Goal: Transaction & Acquisition: Obtain resource

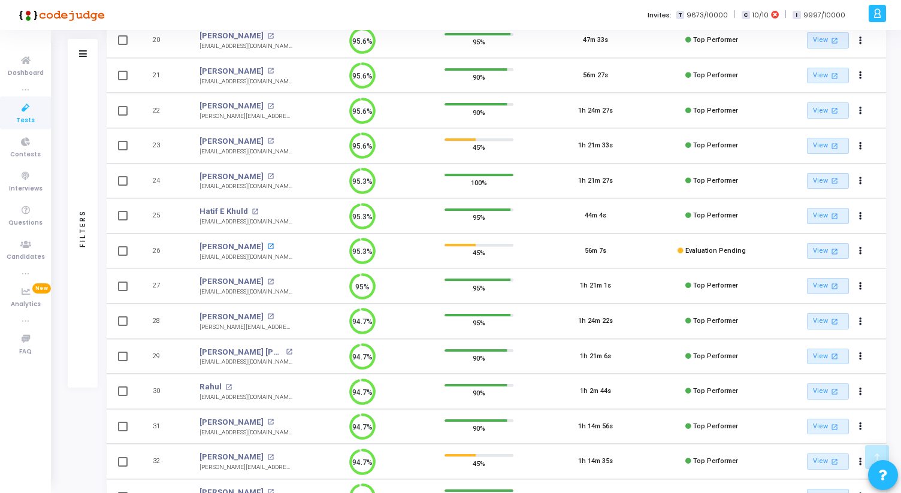
click at [267, 244] on mat-icon "open_in_new" at bounding box center [270, 246] width 7 height 7
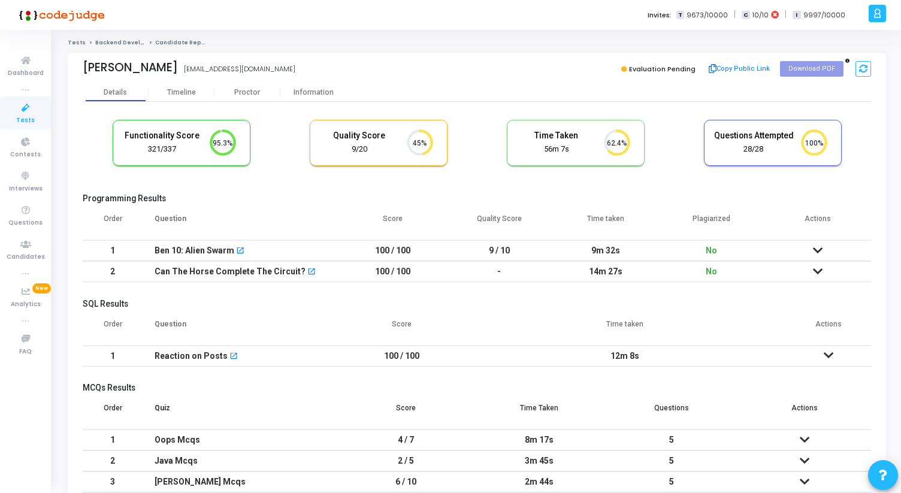
scroll to position [106, 0]
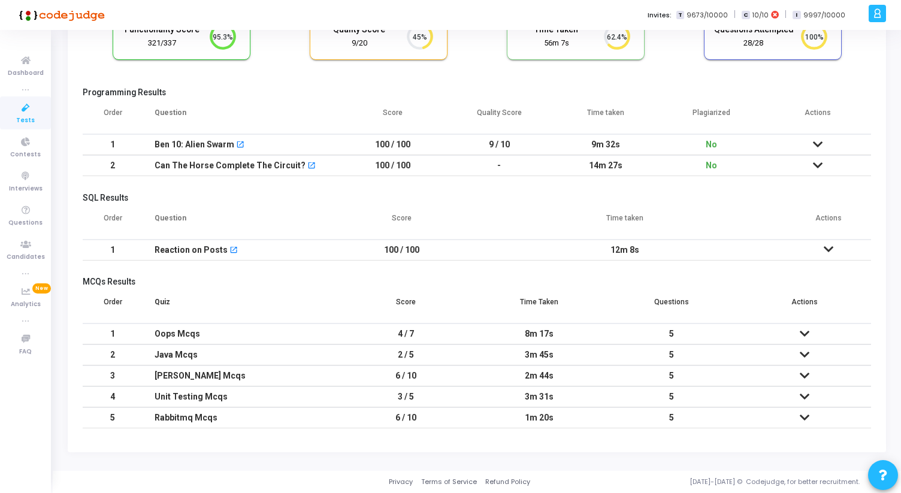
click at [807, 356] on icon at bounding box center [805, 354] width 10 height 8
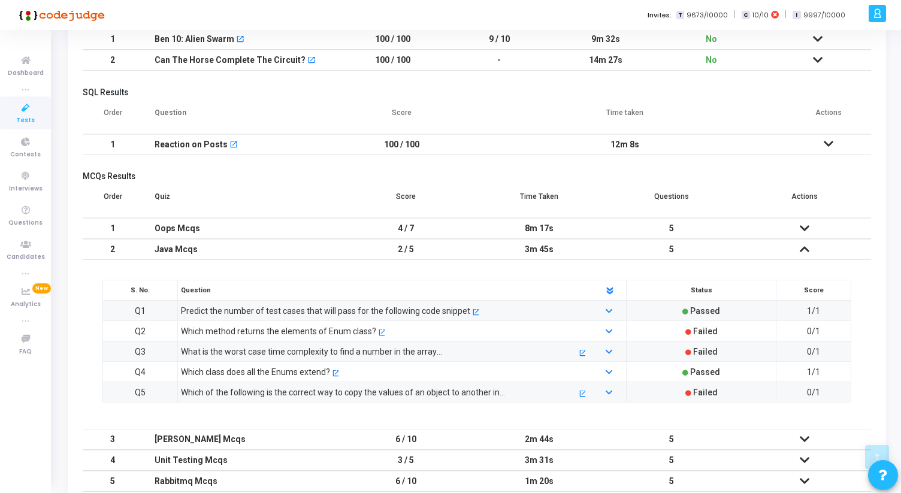
scroll to position [275, 0]
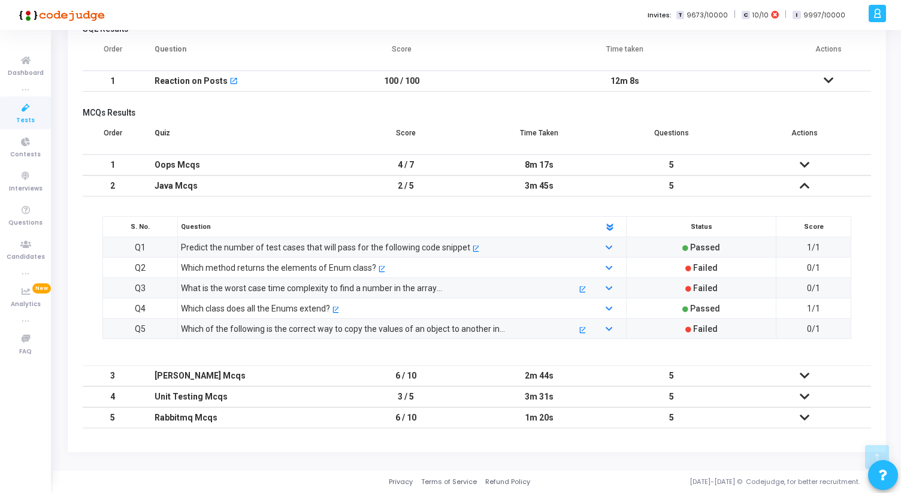
click at [807, 399] on icon at bounding box center [805, 396] width 10 height 8
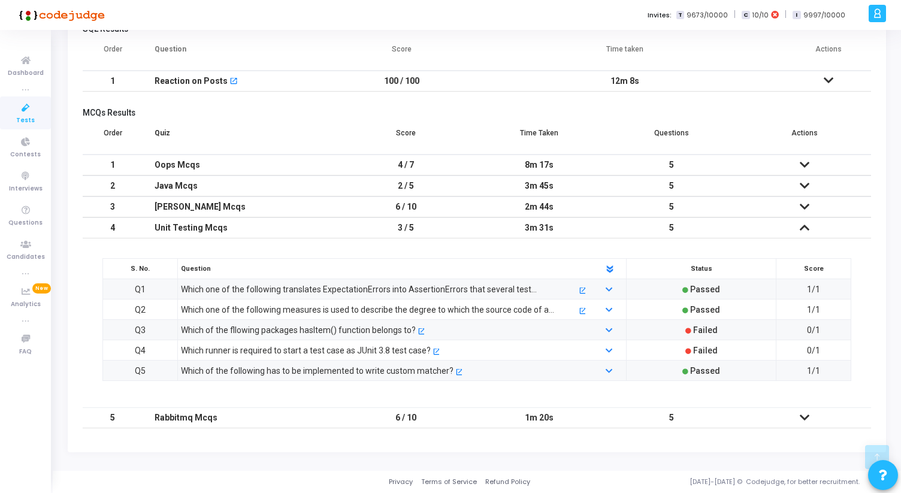
click at [803, 210] on icon at bounding box center [805, 206] width 10 height 8
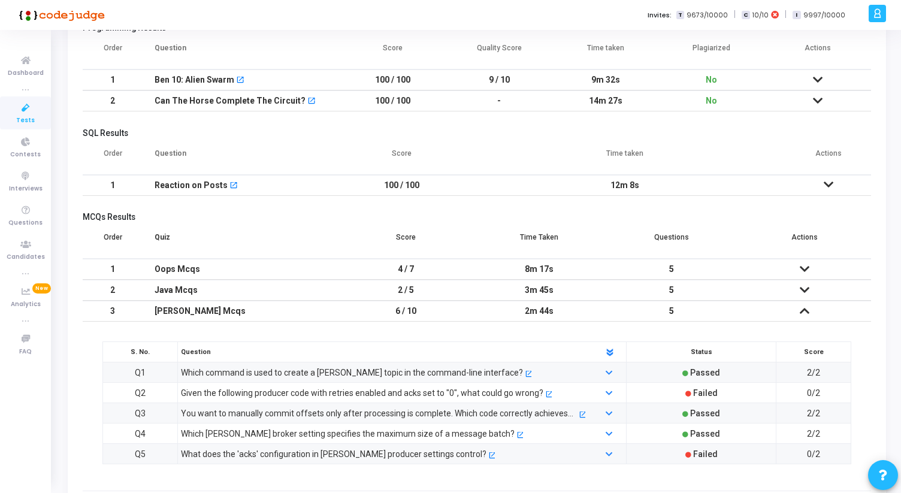
scroll to position [0, 0]
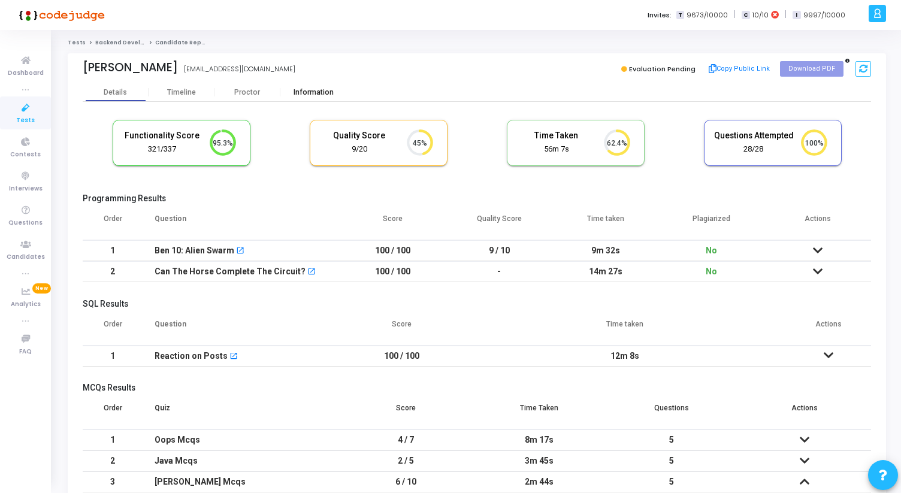
click at [305, 95] on div "Information" at bounding box center [313, 92] width 66 height 9
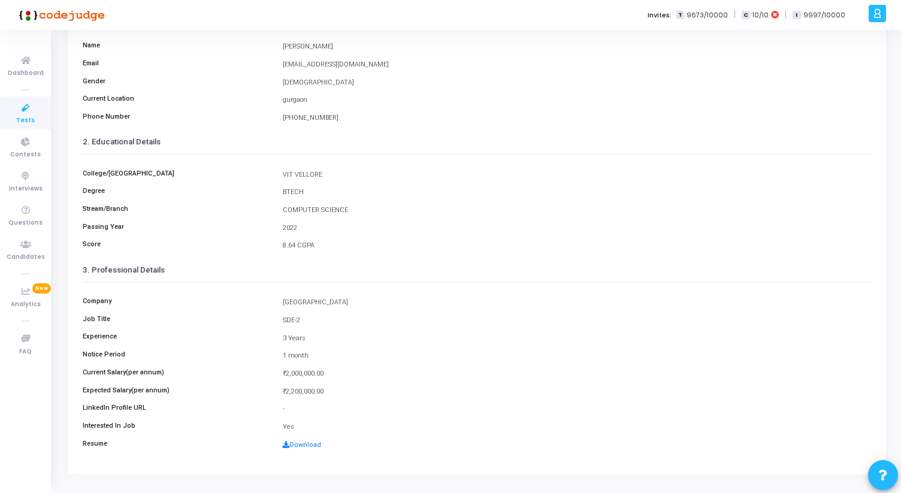
scroll to position [115, 0]
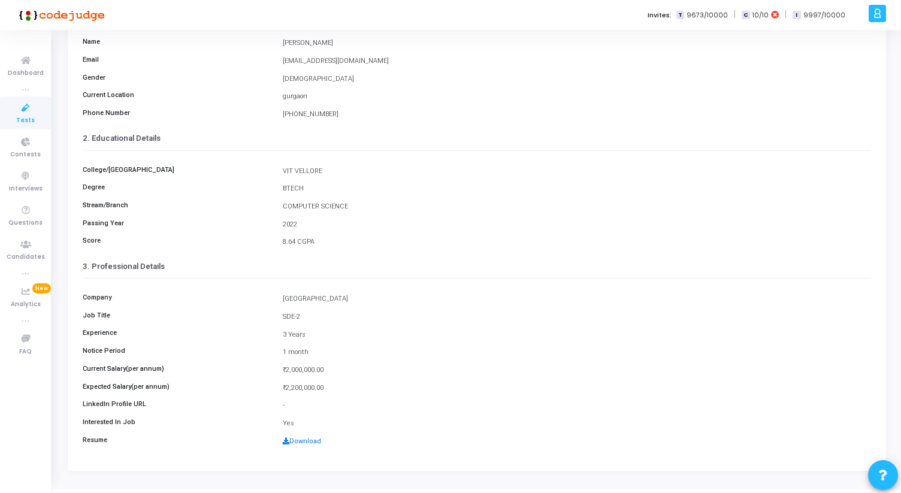
click at [302, 441] on link "Download" at bounding box center [302, 441] width 38 height 8
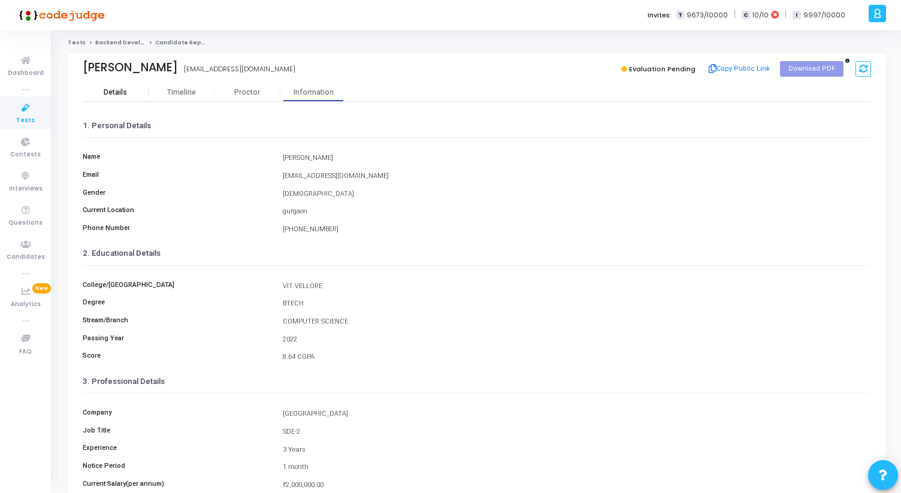
click at [127, 96] on div "Details" at bounding box center [116, 92] width 66 height 9
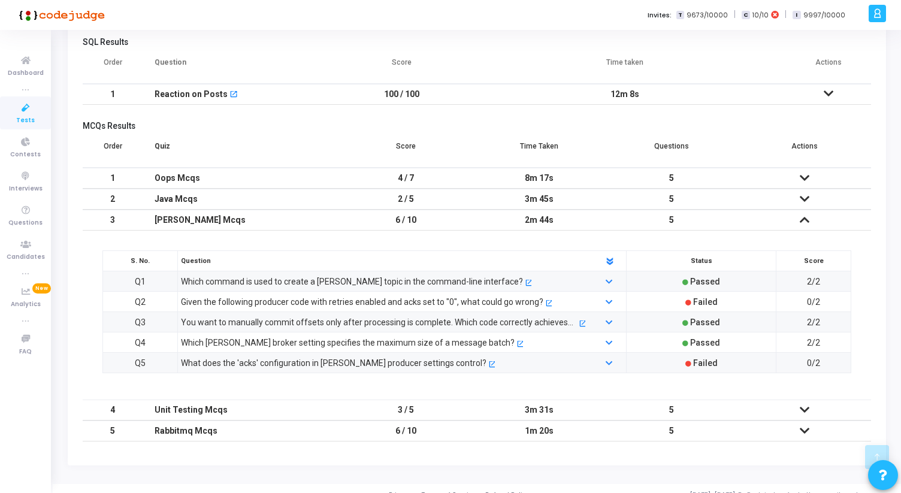
scroll to position [275, 0]
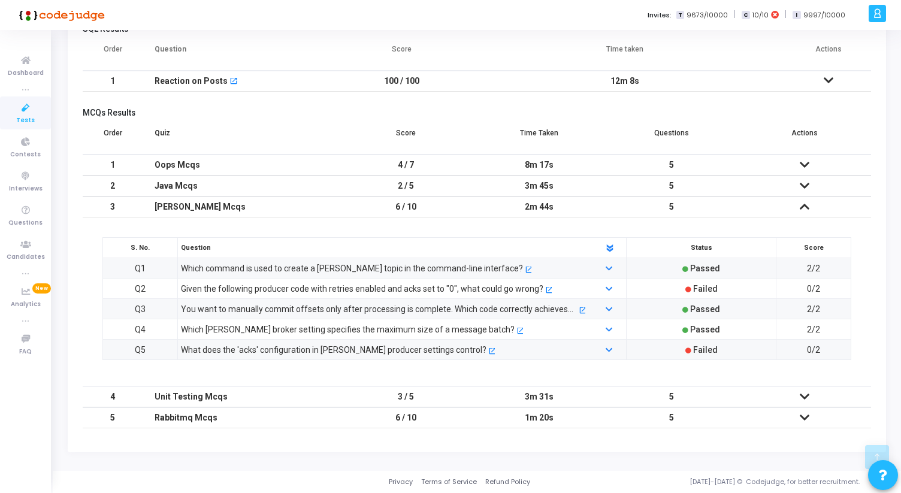
click at [805, 205] on icon at bounding box center [805, 206] width 10 height 8
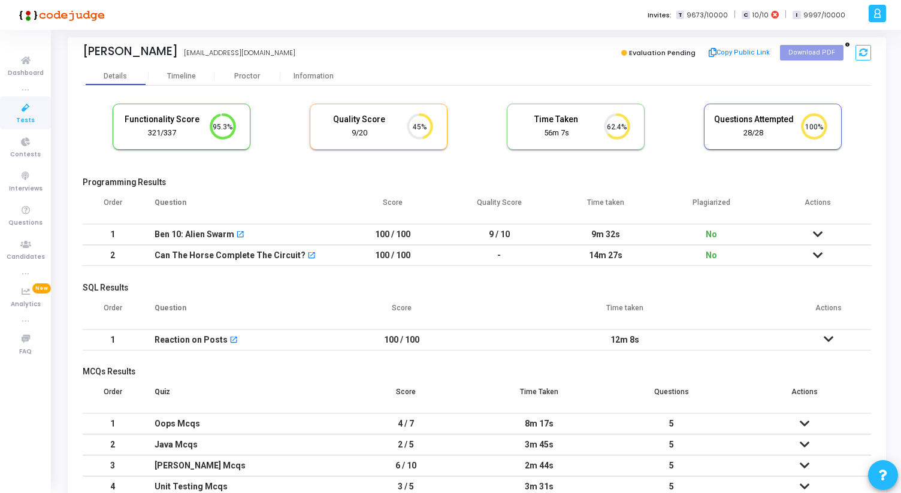
scroll to position [0, 0]
